Goal: Task Accomplishment & Management: Manage account settings

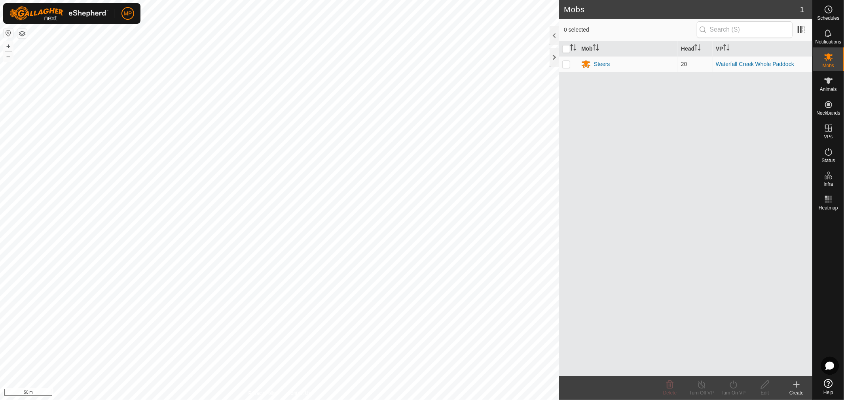
click at [334, 129] on div "Mobs 1 0 selected Mob Head VP Steers 20 Waterfall Creek Whole Paddock Delete Tu…" at bounding box center [406, 200] width 812 height 400
click at [334, 85] on icon at bounding box center [828, 80] width 9 height 9
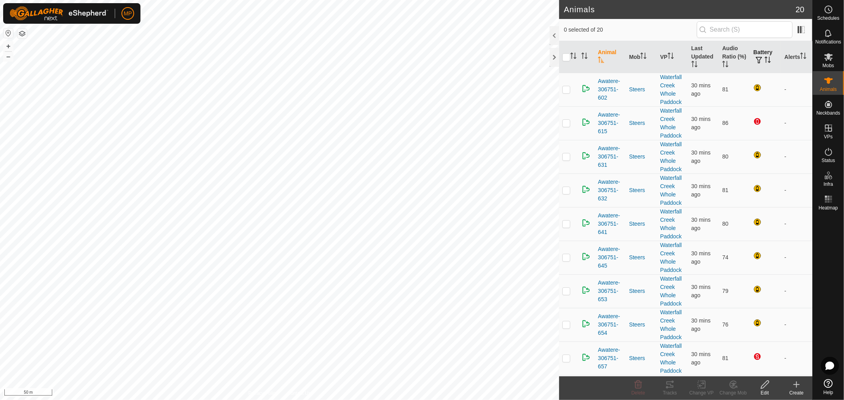
click at [334, 50] on th "Battery" at bounding box center [765, 57] width 31 height 32
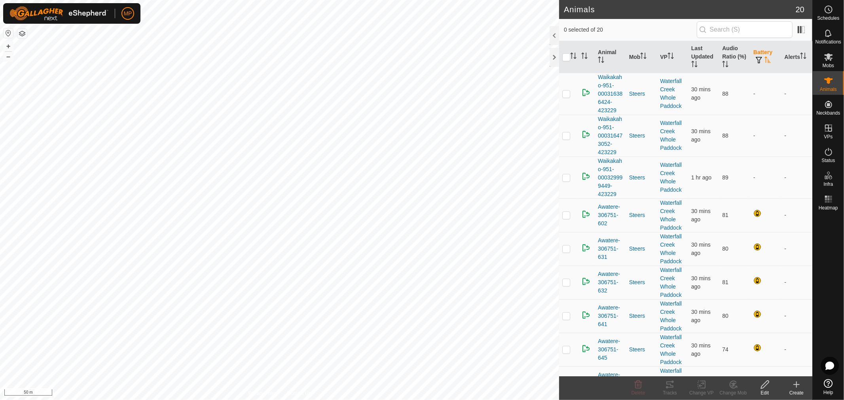
click at [334, 52] on th "Battery" at bounding box center [765, 57] width 31 height 32
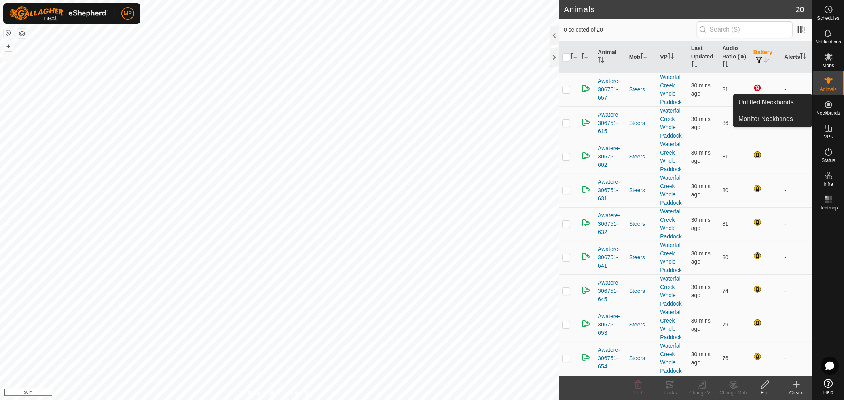
click at [334, 105] on icon at bounding box center [828, 104] width 7 height 7
click at [334, 121] on link "Monitor Neckbands" at bounding box center [773, 119] width 78 height 16
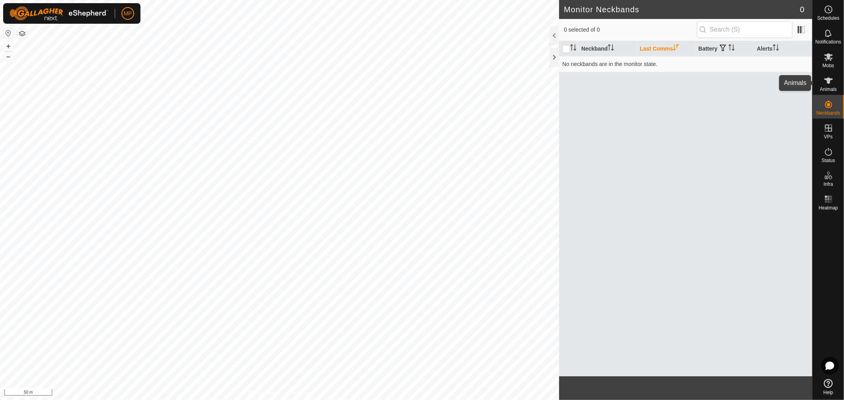
click at [334, 81] on icon at bounding box center [828, 80] width 9 height 9
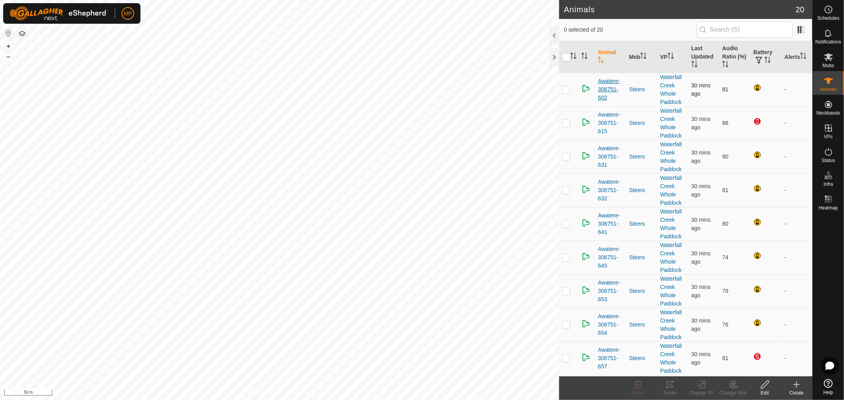
click at [334, 88] on span "Awatere-306751-602" at bounding box center [610, 89] width 25 height 25
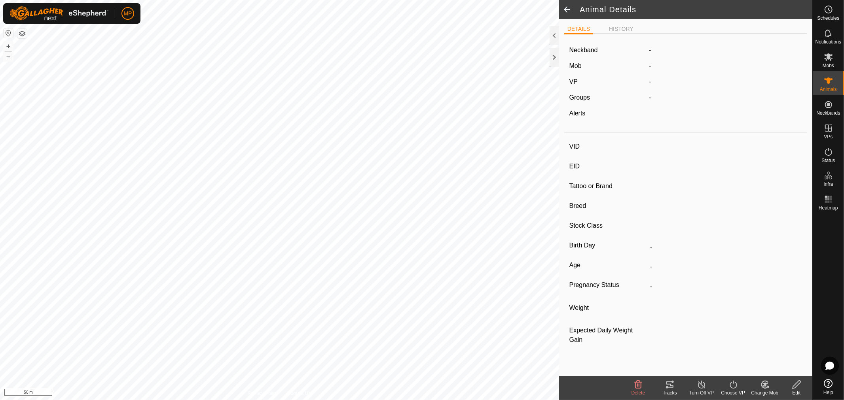
type input "Awatere-306751-602"
type input "982123841594463"
type input "-"
type input "Angus"
type input "-"
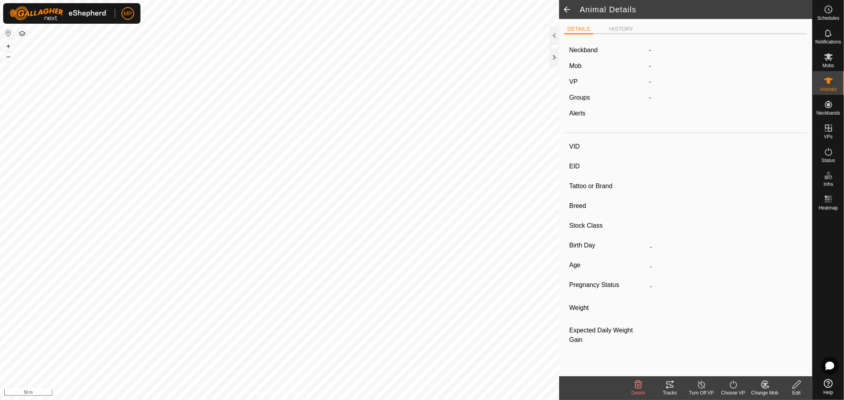
type input "09/2024"
type input "11 months"
type input "0 kg"
type input "-"
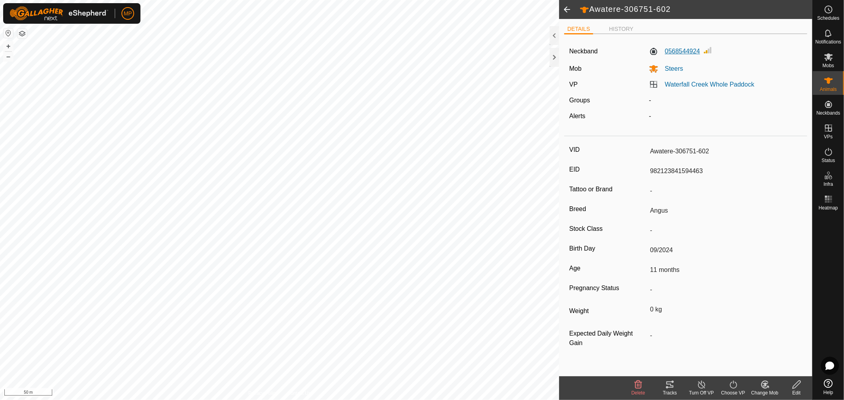
click at [334, 52] on label "0568544924" at bounding box center [674, 51] width 51 height 9
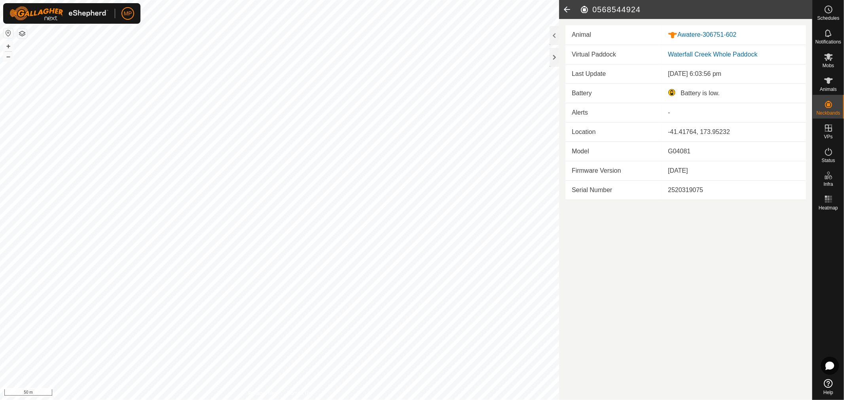
click at [334, 9] on icon at bounding box center [567, 9] width 16 height 19
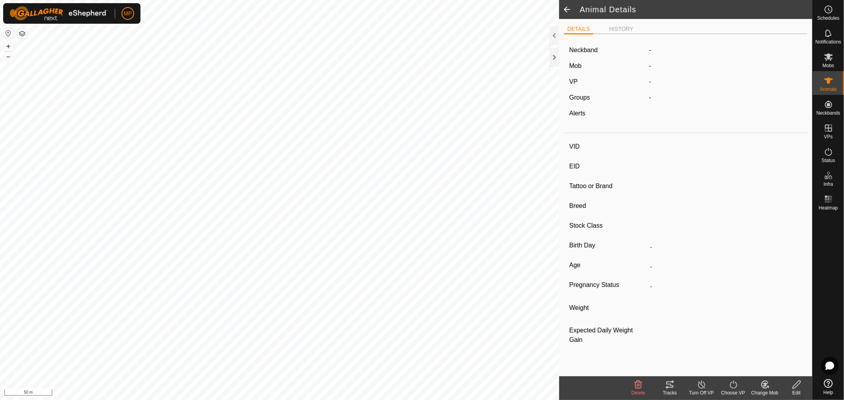
type input "Awatere-306751-602"
type input "982123841594463"
type input "-"
type input "Angus"
type input "-"
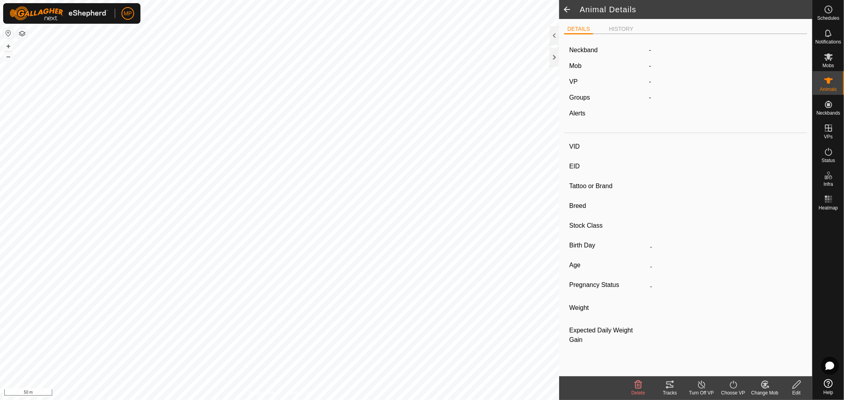
type input "09/2024"
type input "11 months"
type input "0 kg"
type input "-"
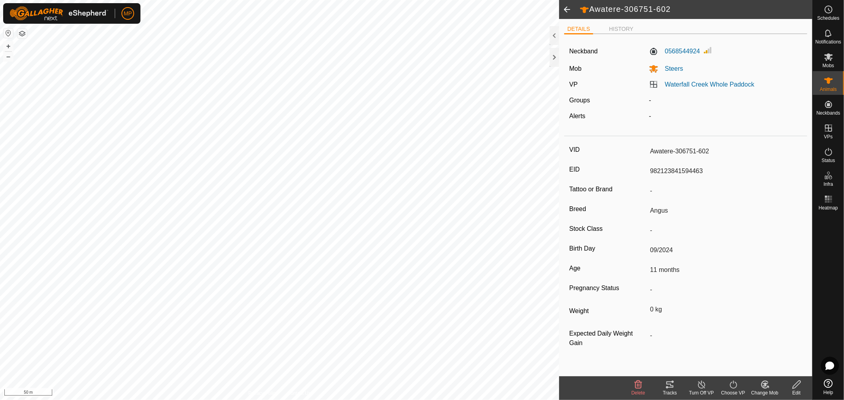
click at [334, 9] on span at bounding box center [567, 9] width 16 height 19
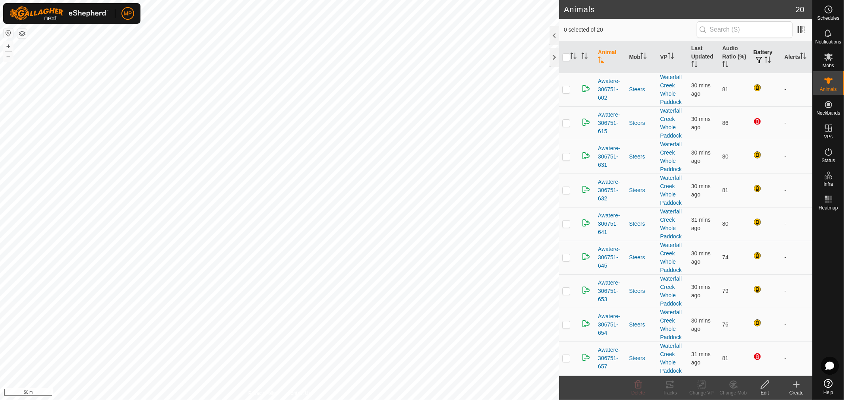
click at [334, 49] on th "Battery" at bounding box center [765, 57] width 31 height 32
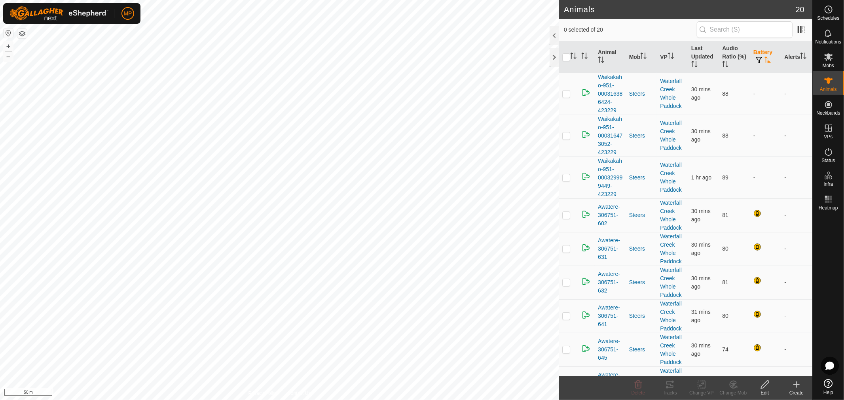
click at [334, 49] on th "Battery" at bounding box center [765, 57] width 31 height 32
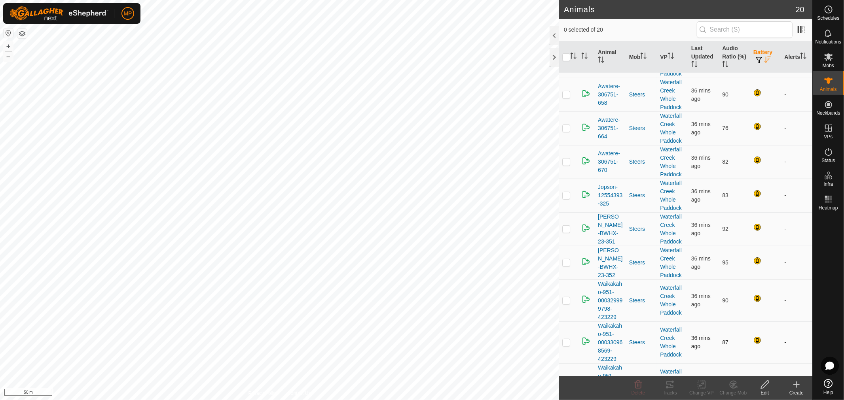
scroll to position [411, 0]
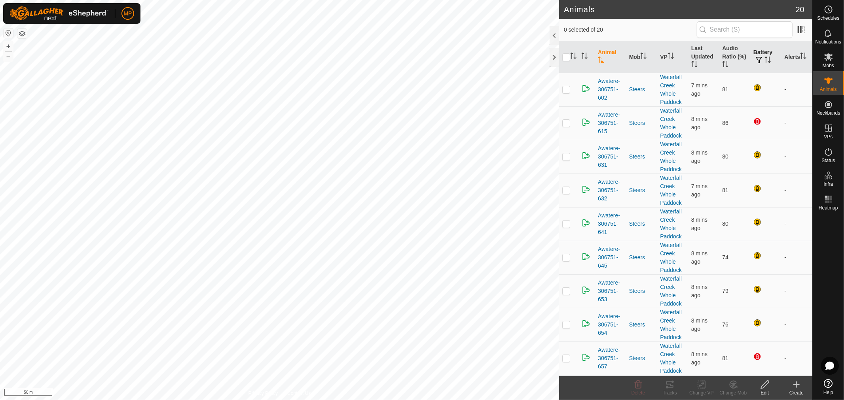
click at [762, 51] on th "Battery" at bounding box center [765, 57] width 31 height 32
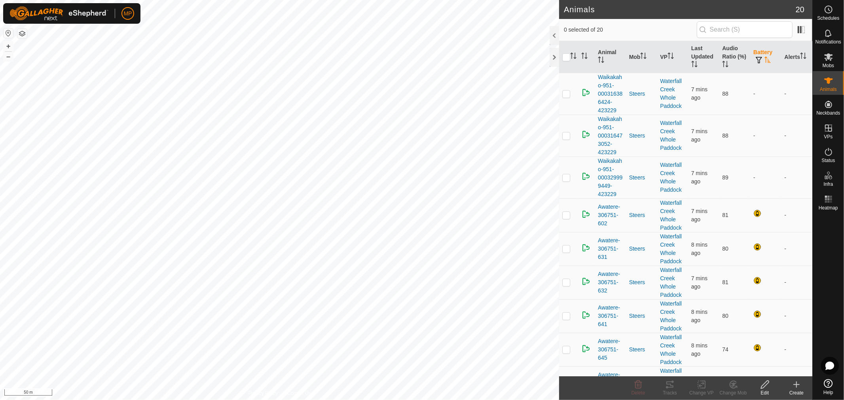
click at [762, 51] on th "Battery" at bounding box center [765, 57] width 31 height 32
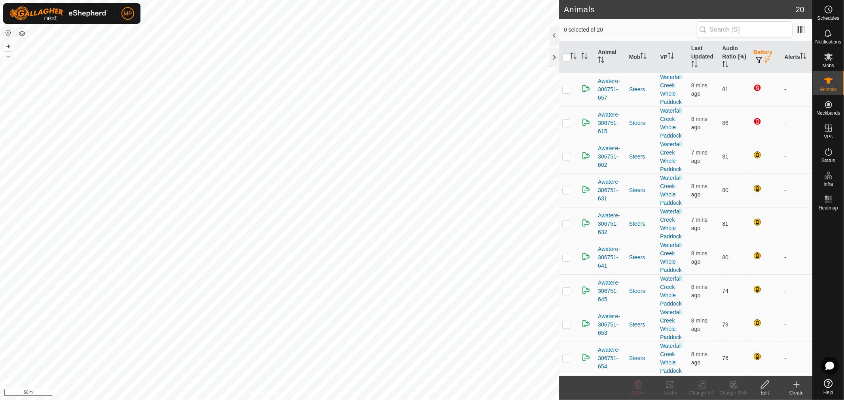
click at [755, 50] on th "Battery" at bounding box center [765, 57] width 31 height 32
